Goal: Book appointment/travel/reservation

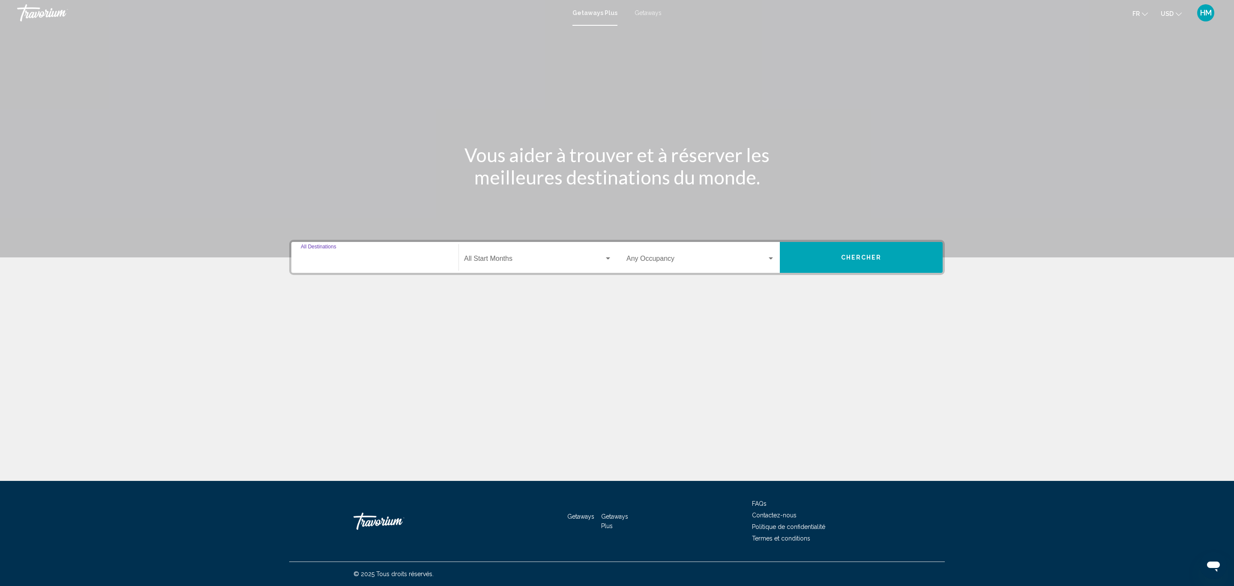
click at [382, 262] on input "Destination All Destinations" at bounding box center [375, 260] width 148 height 8
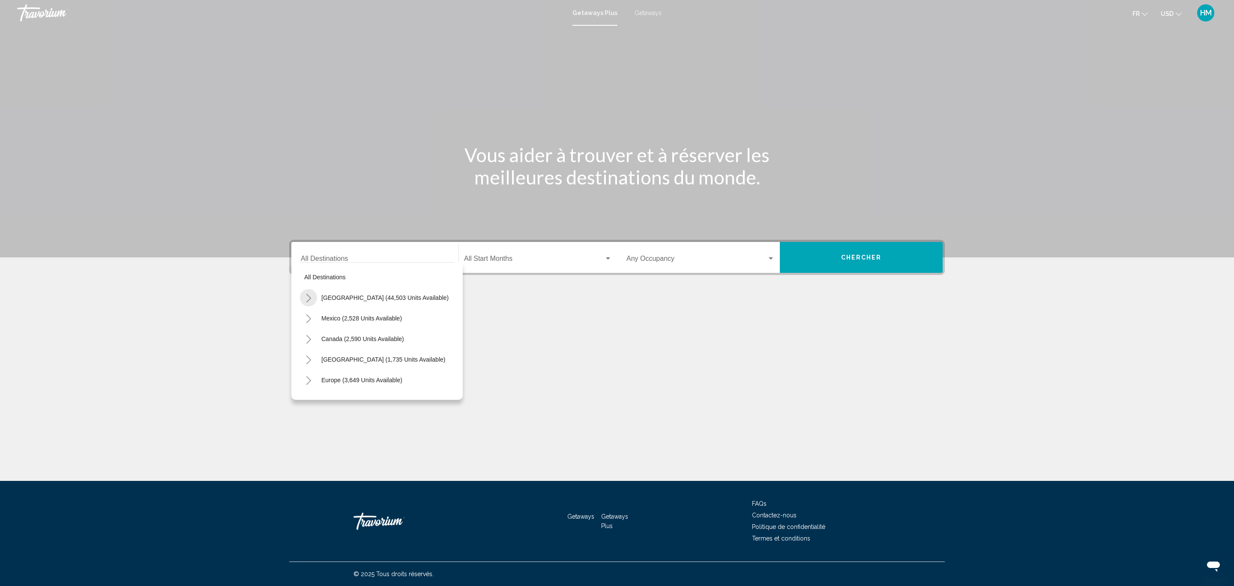
click at [303, 294] on button "Toggle United States (44,503 units available)" at bounding box center [308, 297] width 17 height 17
click at [314, 279] on icon "Toggle Nevada (3,512 units available)" at bounding box center [317, 277] width 6 height 9
click at [336, 296] on span "[GEOGRAPHIC_DATA] (1,394 units available)" at bounding box center [383, 297] width 124 height 7
type input "**********"
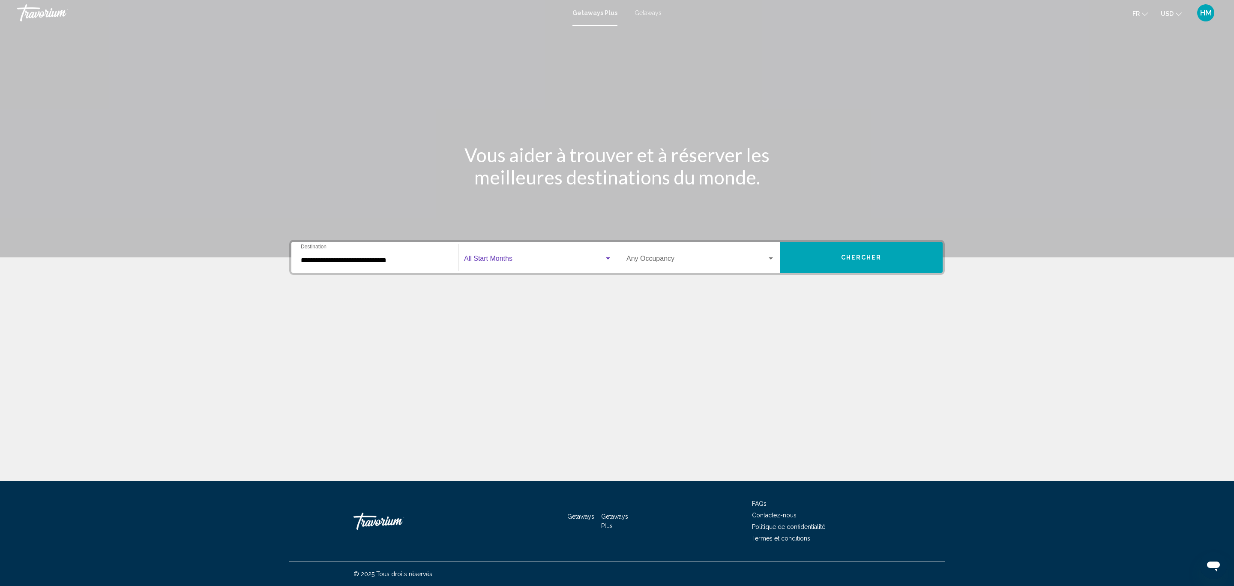
click at [478, 260] on span "Search widget" at bounding box center [534, 260] width 140 height 8
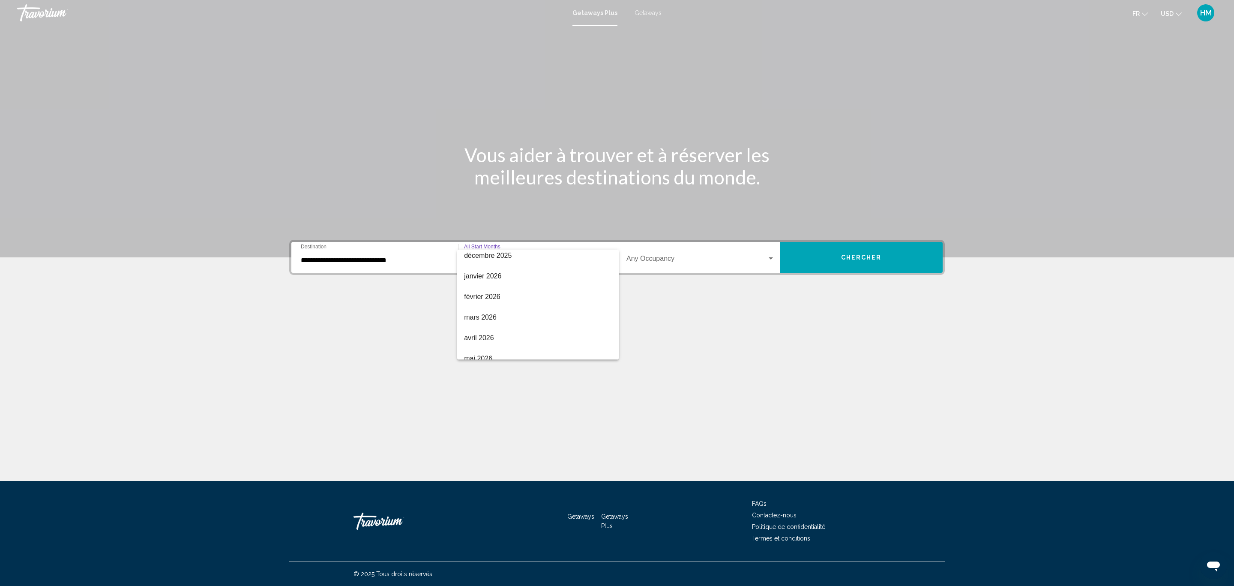
scroll to position [129, 0]
click at [502, 317] on span "avril 2026" at bounding box center [538, 316] width 148 height 21
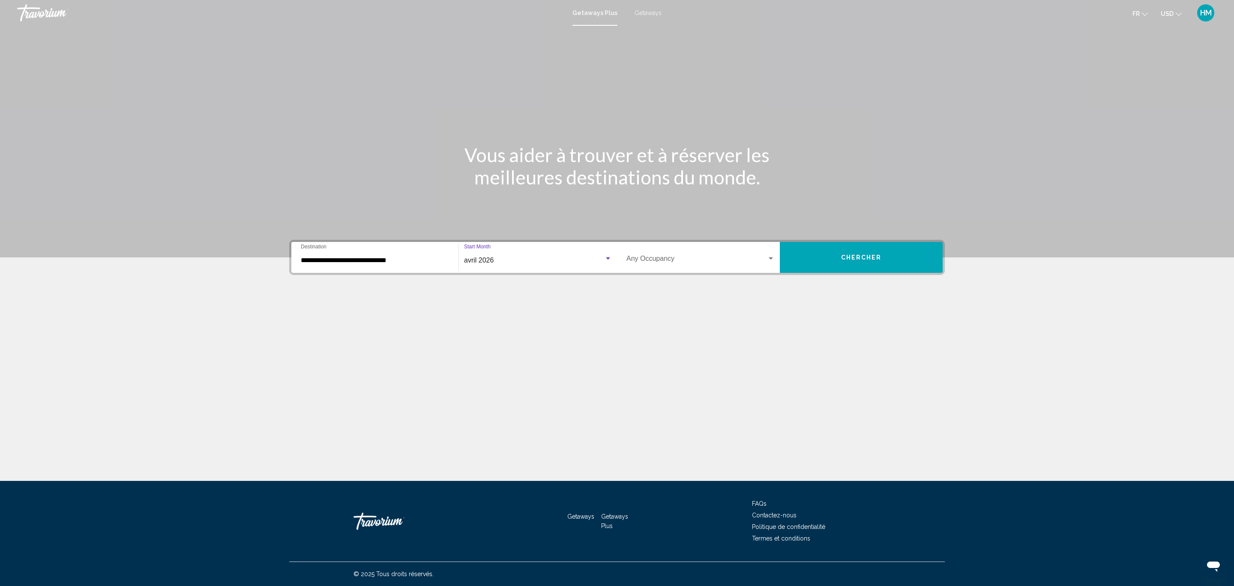
click at [682, 259] on span "Search widget" at bounding box center [697, 260] width 141 height 8
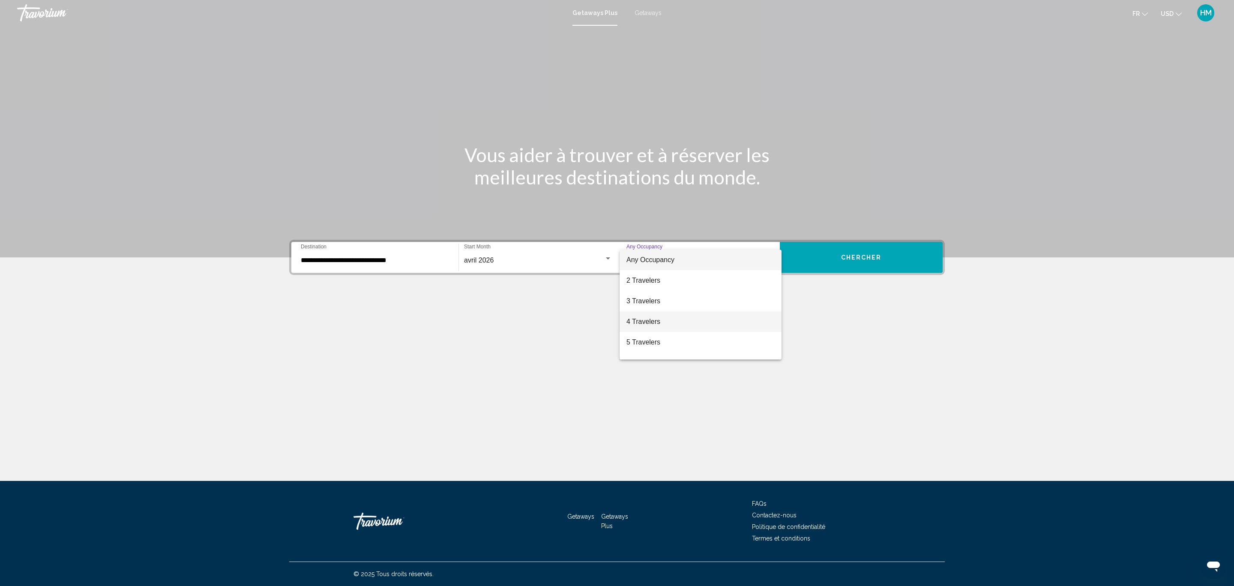
click at [667, 322] on span "4 Travelers" at bounding box center [701, 321] width 148 height 21
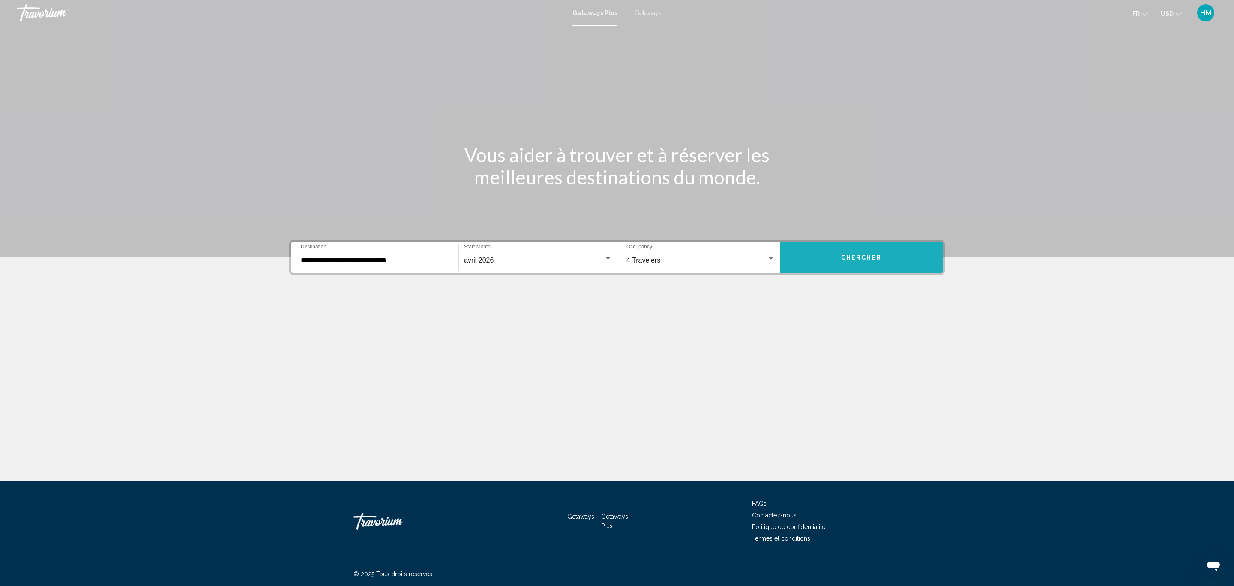
click at [856, 258] on span "Chercher" at bounding box center [861, 257] width 41 height 7
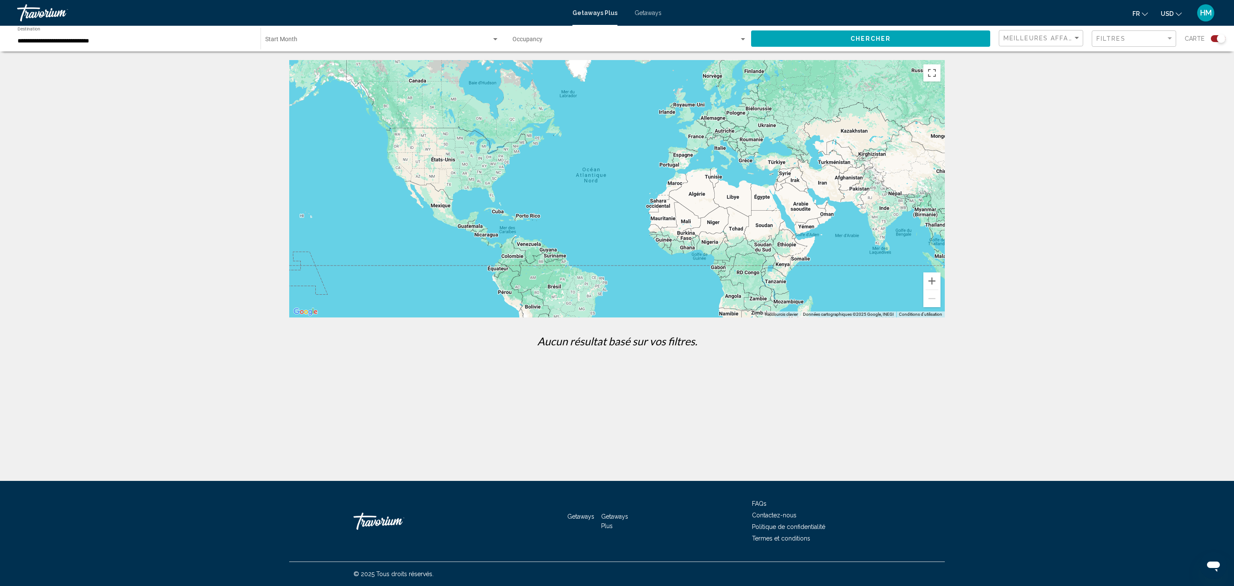
click at [649, 6] on div "Getaways Plus Getaways fr English Español Français Italiano Português русский U…" at bounding box center [617, 13] width 1234 height 18
click at [651, 12] on span "Getaways" at bounding box center [648, 12] width 27 height 7
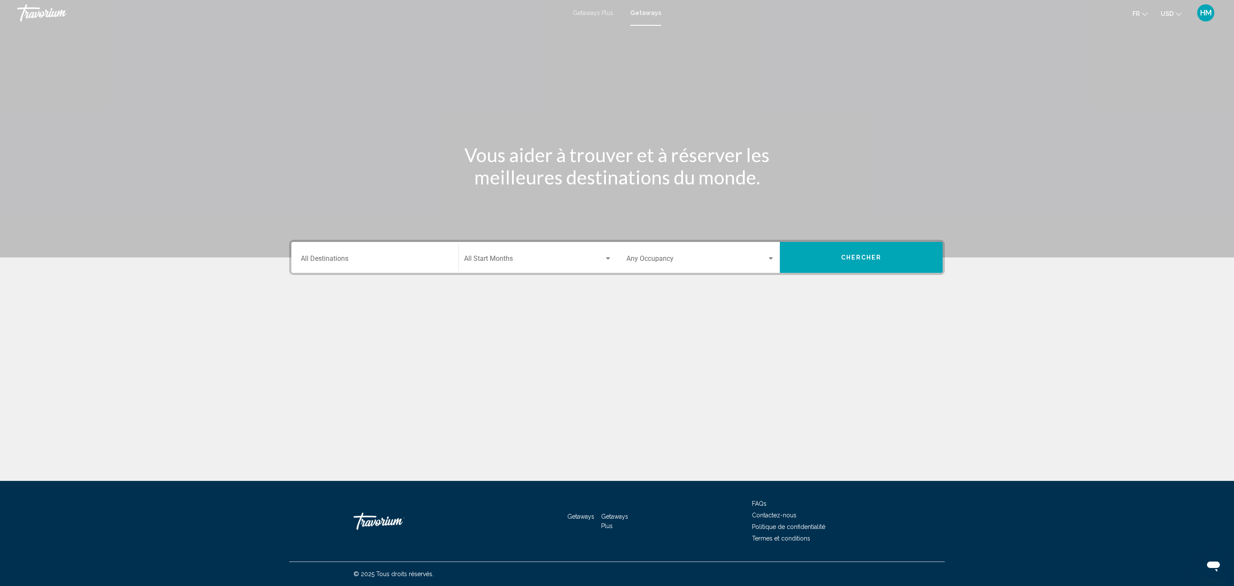
click at [390, 257] on input "Destination All Destinations" at bounding box center [375, 260] width 148 height 8
click at [307, 297] on icon "Toggle United States (654,544 units available)" at bounding box center [309, 298] width 6 height 9
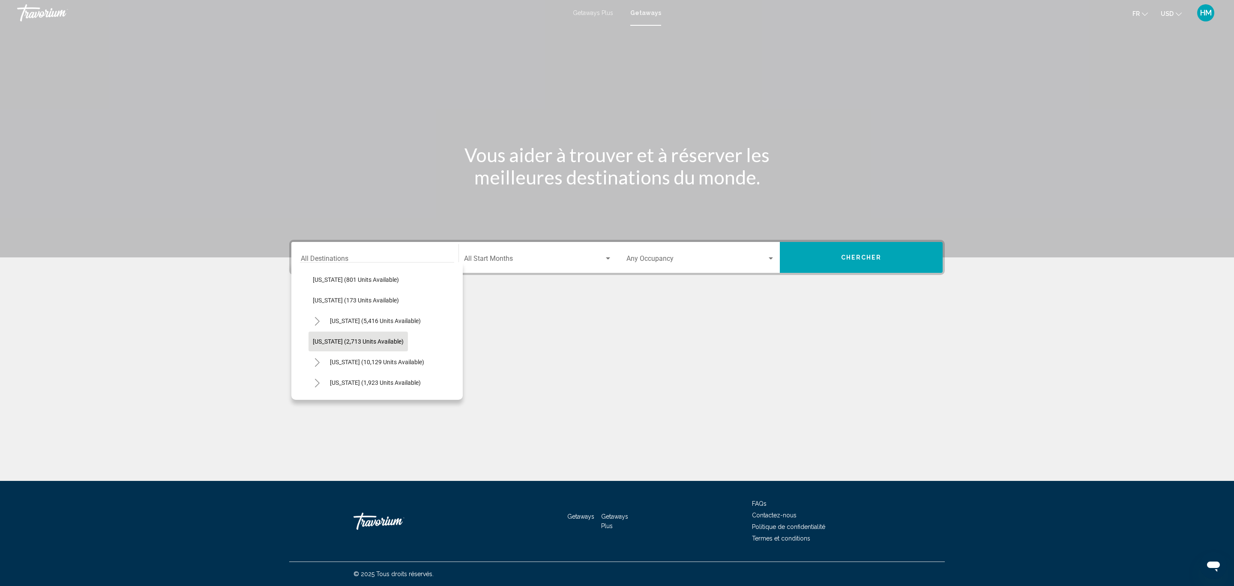
scroll to position [514, 0]
click at [318, 296] on icon "Toggle Nevada (10,129 units available)" at bounding box center [317, 298] width 6 height 9
click at [342, 315] on span "[GEOGRAPHIC_DATA] (7,607 units available)" at bounding box center [380, 318] width 119 height 7
type input "**********"
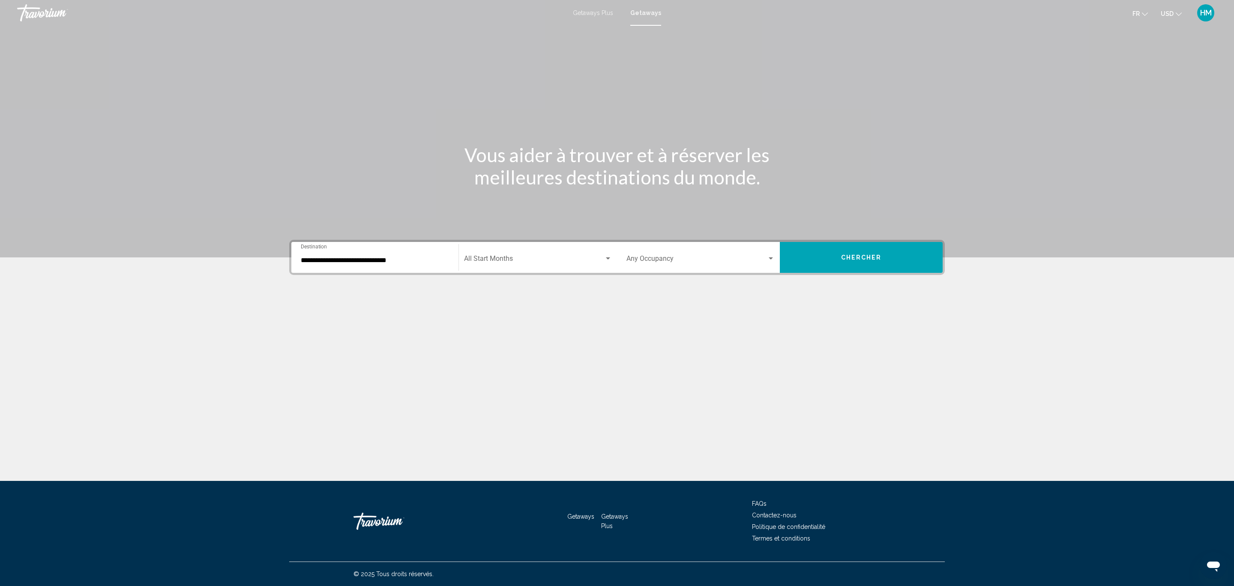
click at [522, 254] on div "Start Month All Start Months" at bounding box center [538, 257] width 148 height 27
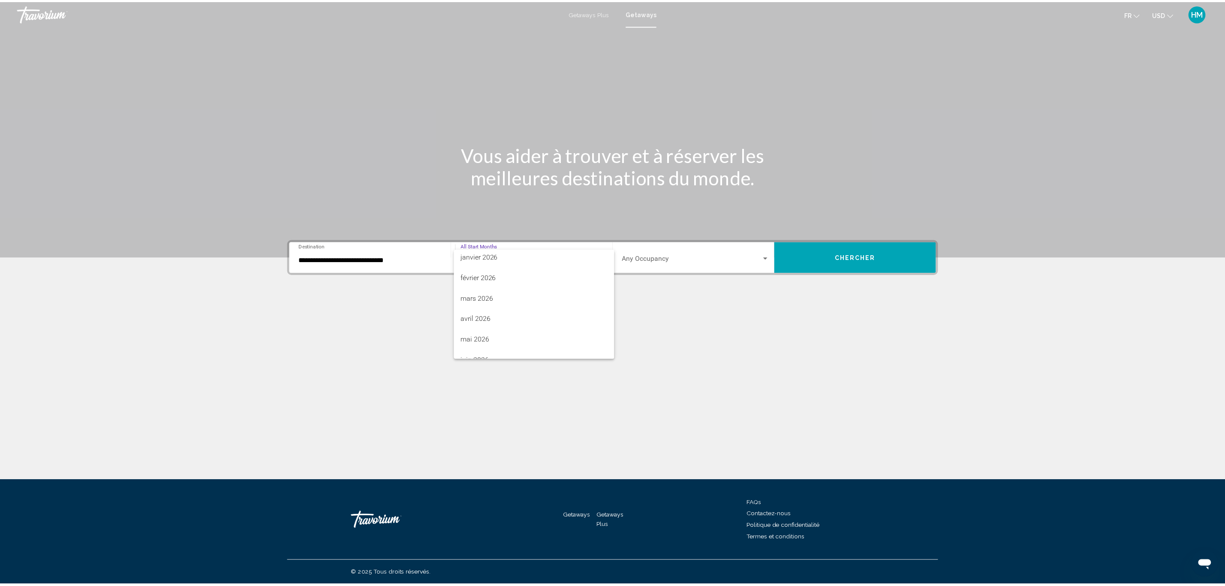
scroll to position [129, 0]
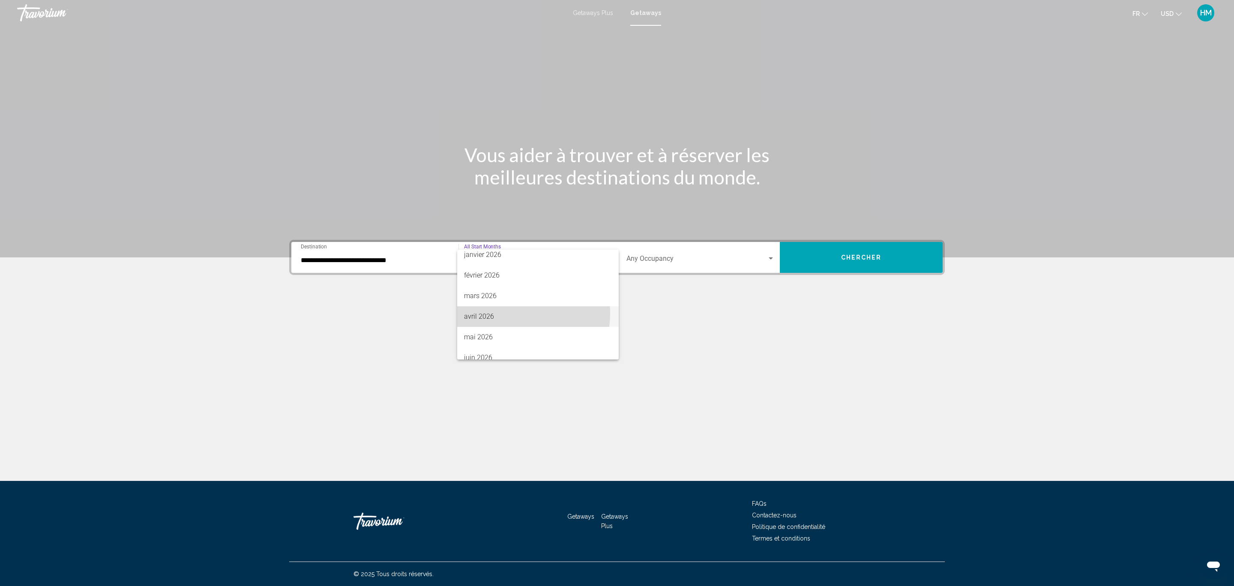
click at [510, 313] on span "avril 2026" at bounding box center [538, 316] width 148 height 21
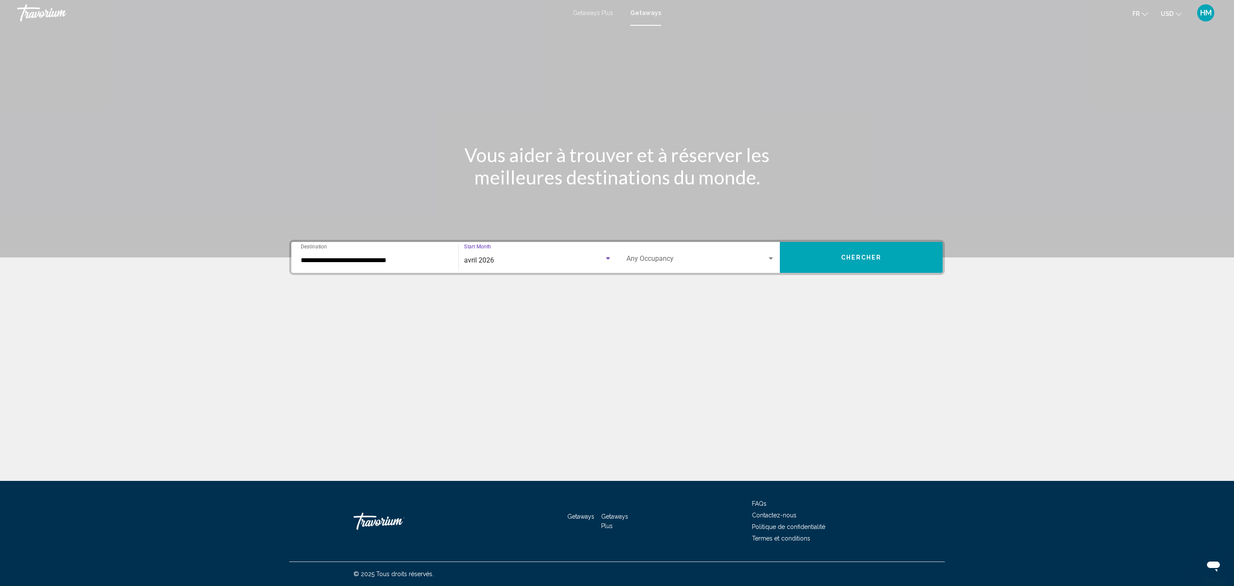
click at [664, 264] on div "Occupancy Any Occupancy" at bounding box center [701, 257] width 148 height 27
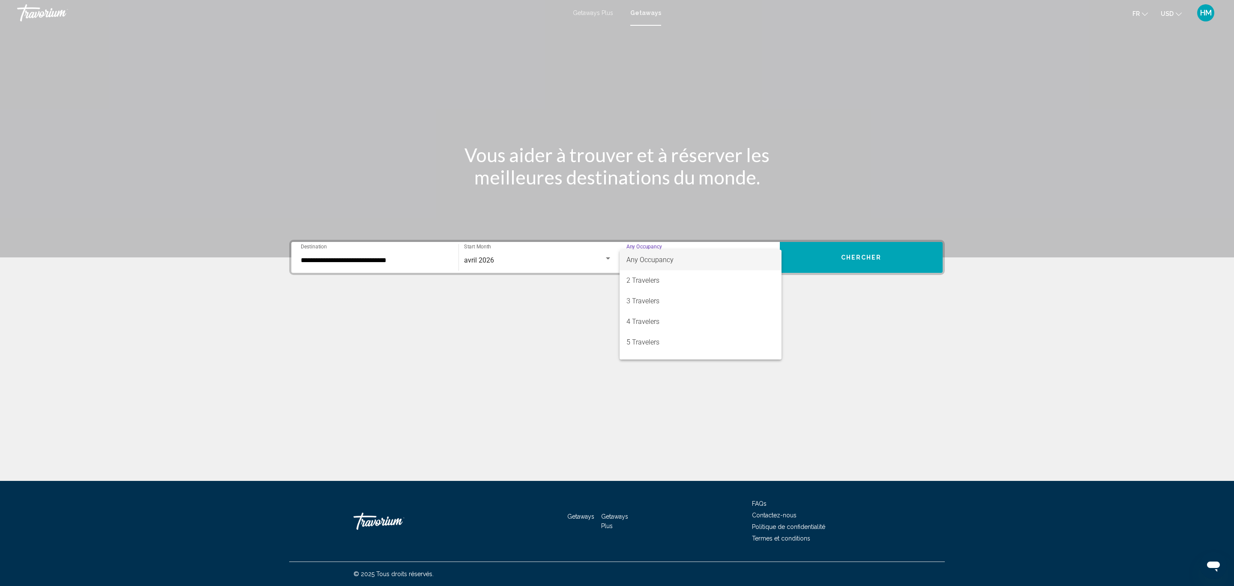
click at [568, 307] on div at bounding box center [617, 293] width 1234 height 586
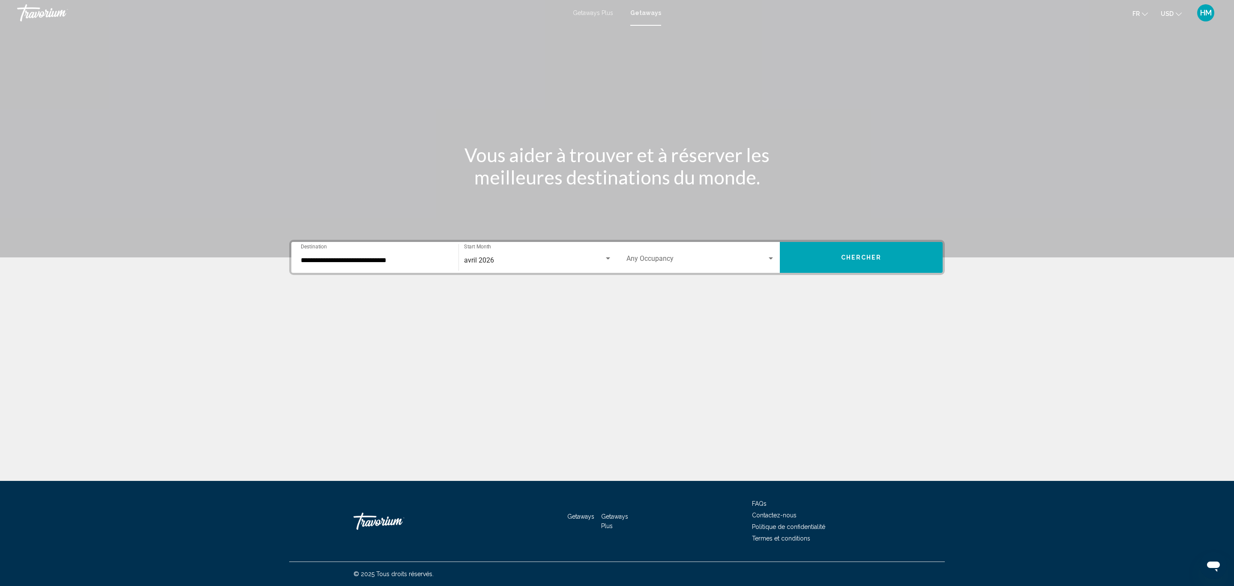
click at [863, 260] on button "Chercher" at bounding box center [861, 257] width 163 height 31
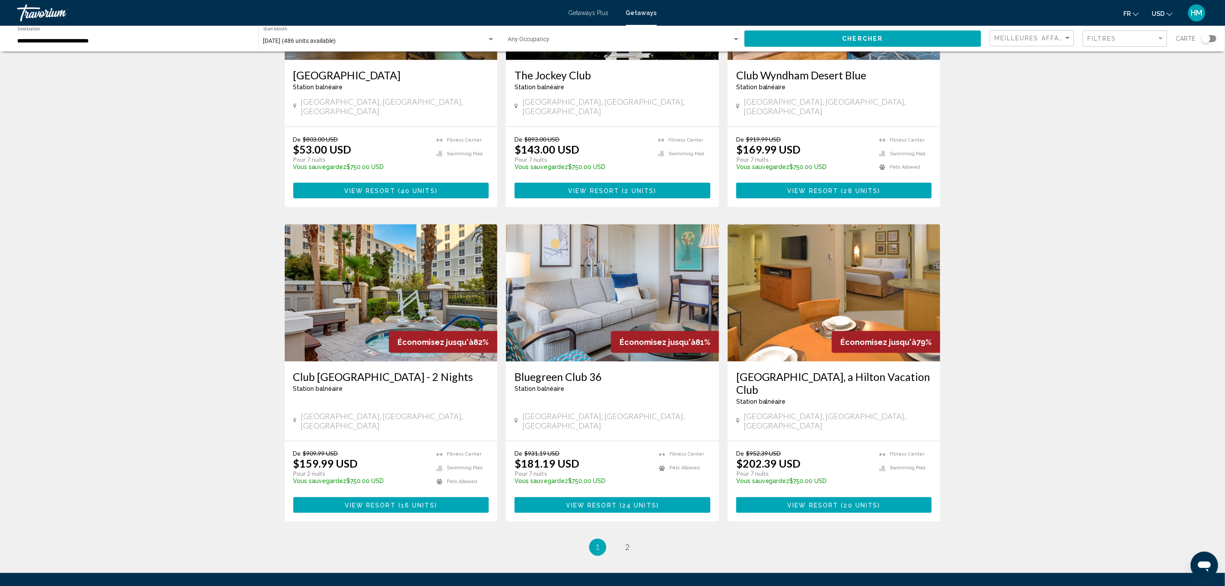
scroll to position [836, 0]
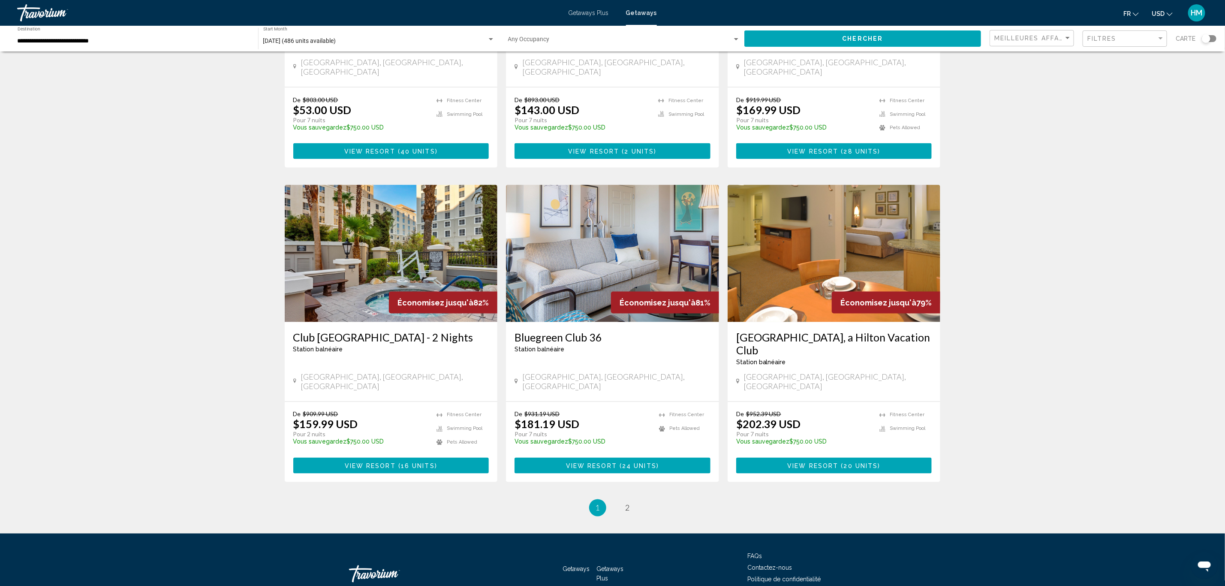
click at [840, 330] on h3 "[GEOGRAPHIC_DATA], a Hilton Vacation Club" at bounding box center [834, 343] width 196 height 26
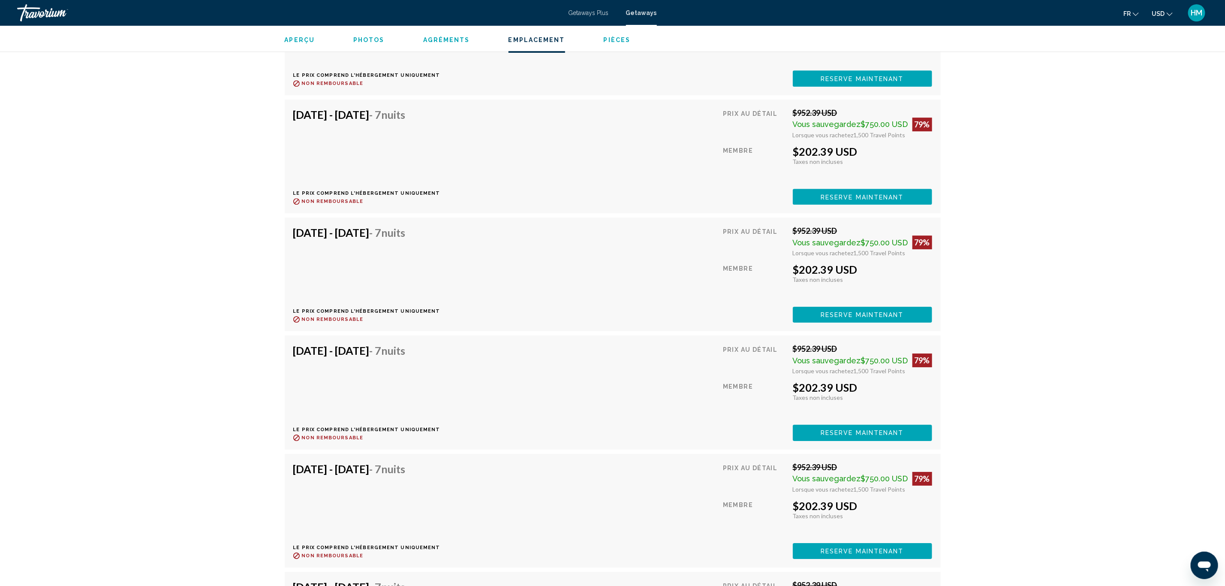
scroll to position [1929, 0]
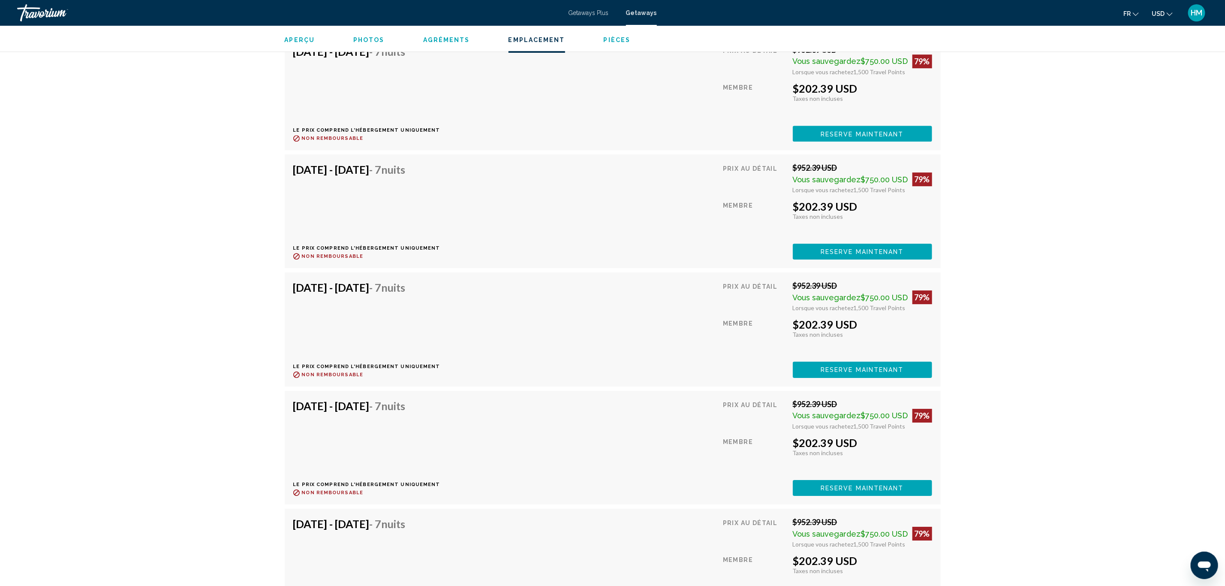
click at [854, 19] on span "Reserve maintenant" at bounding box center [861, 15] width 83 height 7
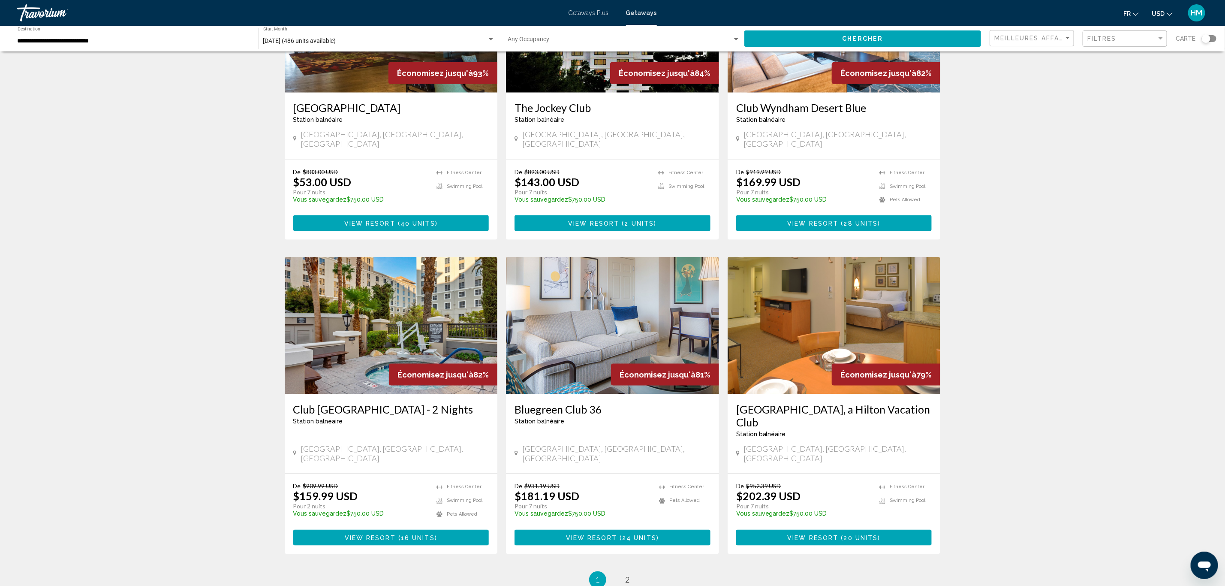
scroll to position [772, 0]
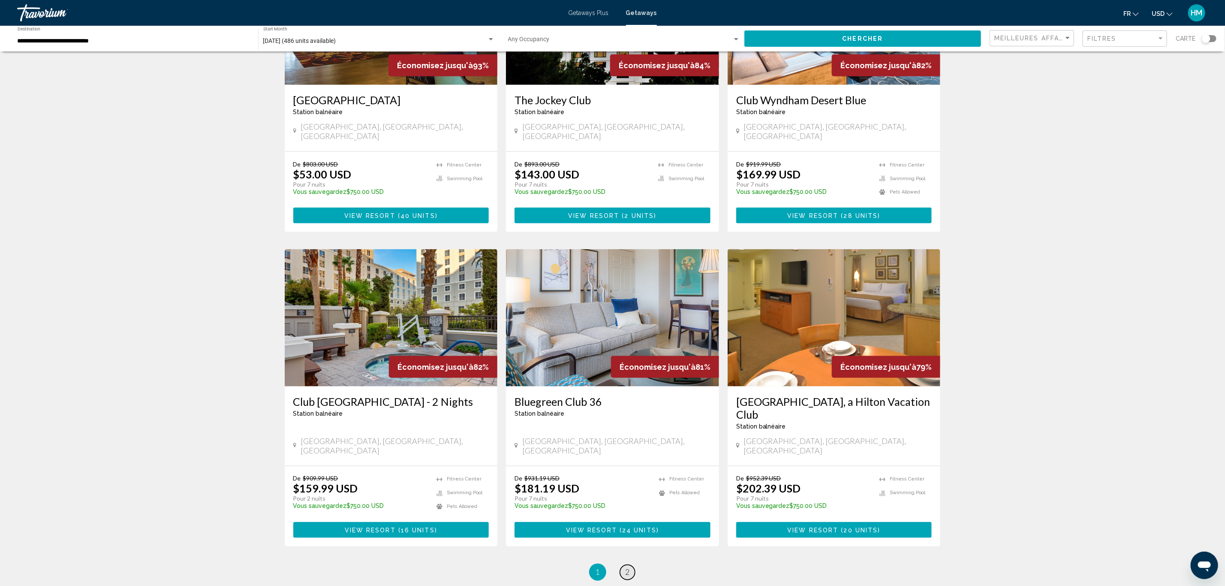
click at [625, 567] on span "2" at bounding box center [627, 571] width 4 height 9
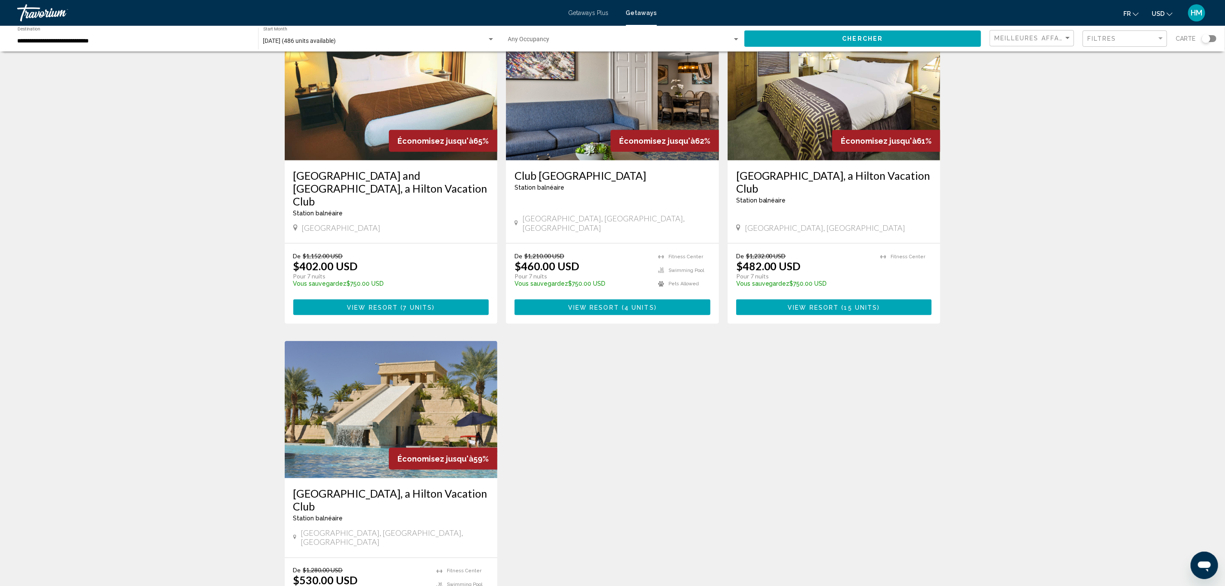
scroll to position [707, 0]
